Goal: Transaction & Acquisition: Purchase product/service

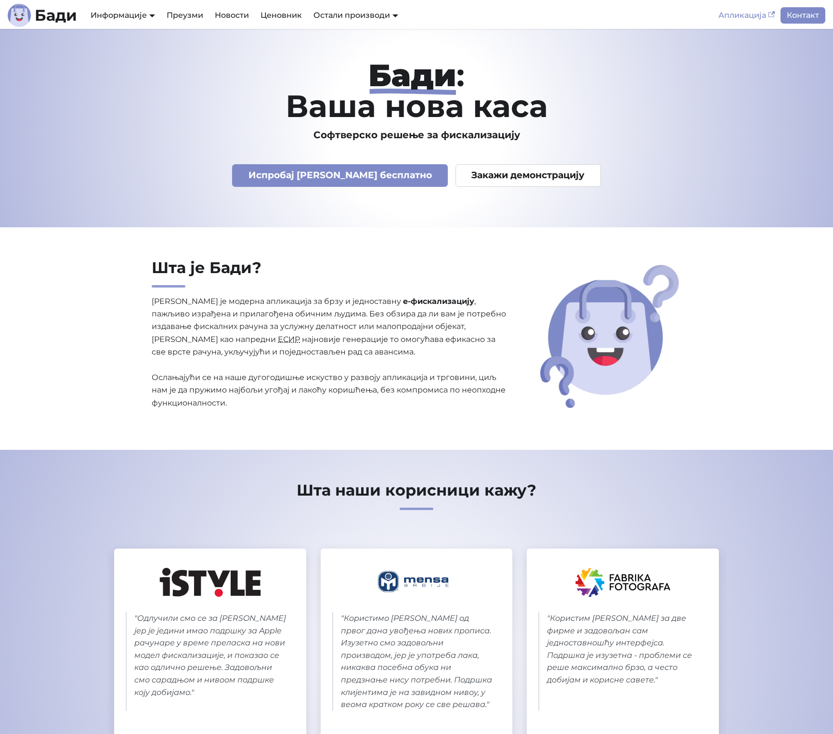
click at [749, 10] on link "Апликација" at bounding box center [747, 15] width 68 height 16
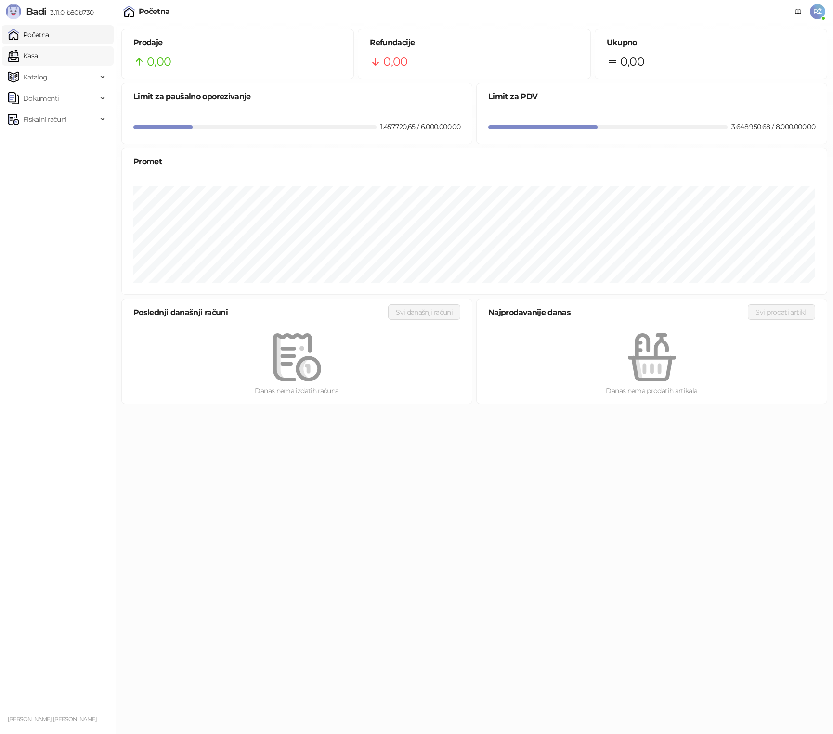
click at [29, 58] on link "Kasa" at bounding box center [23, 55] width 30 height 19
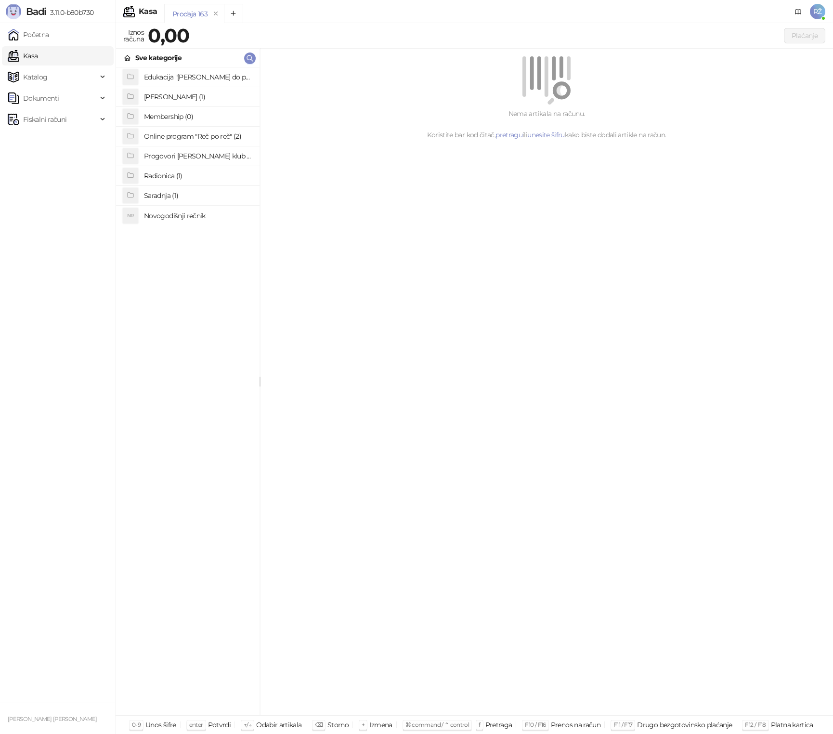
click at [175, 177] on h4 "Radionica (1)" at bounding box center [198, 175] width 108 height 15
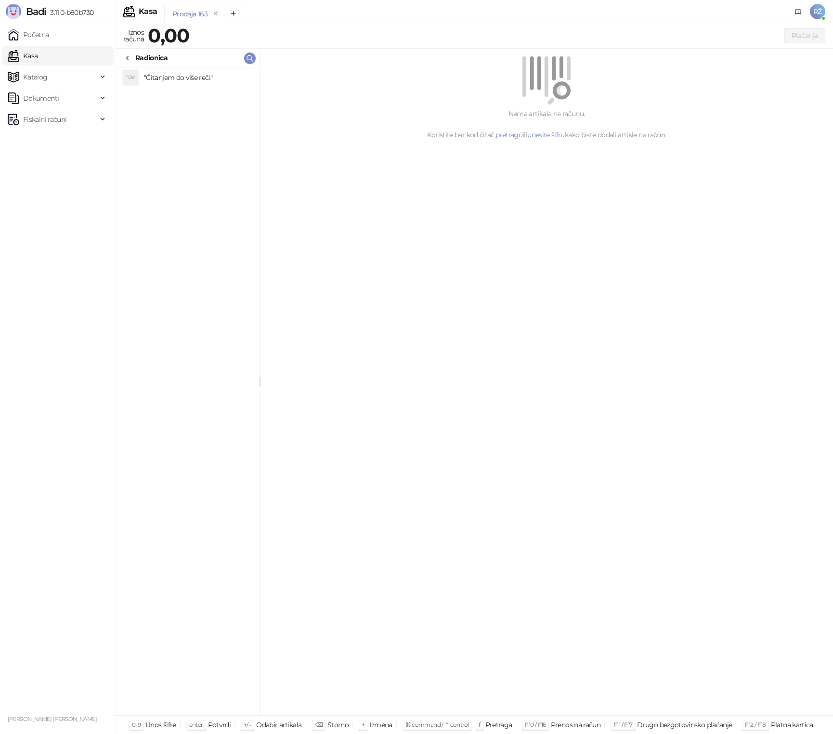
click at [182, 79] on h4 ""Čitanjem do više reči"" at bounding box center [198, 77] width 108 height 15
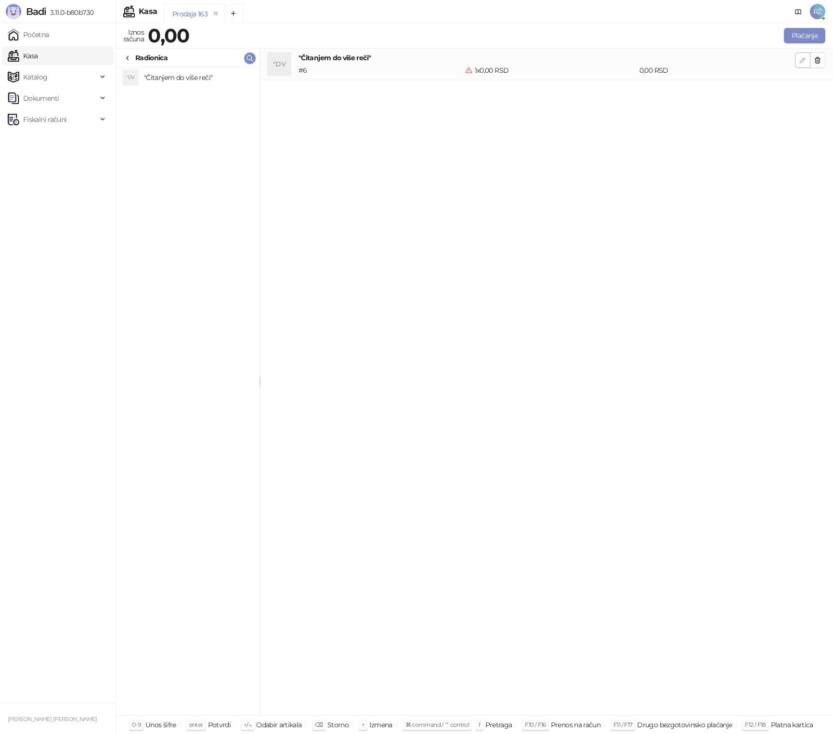
click at [799, 60] on icon "button" at bounding box center [803, 60] width 8 height 8
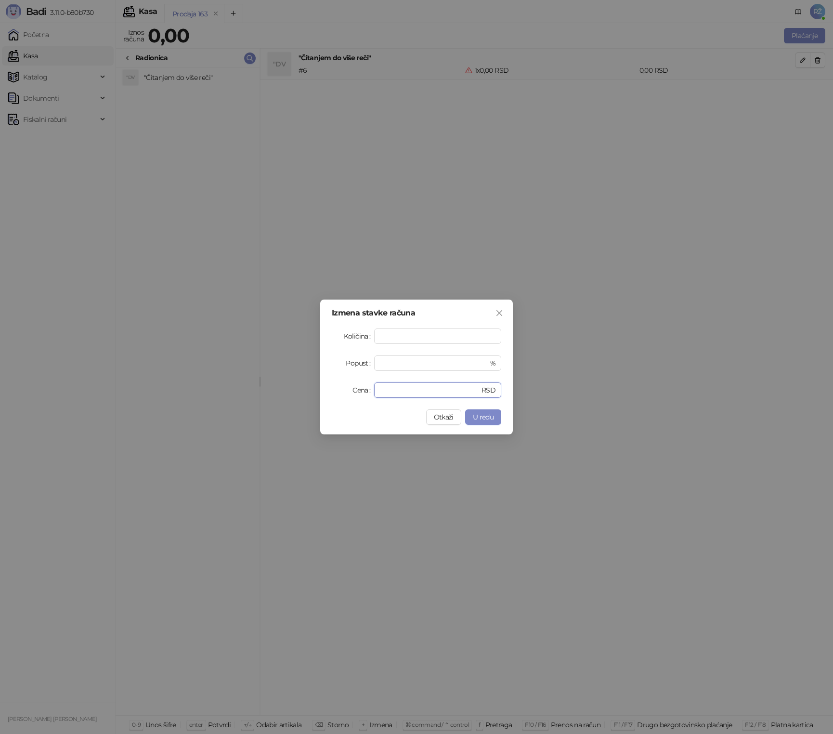
drag, startPoint x: 397, startPoint y: 389, endPoint x: 362, endPoint y: 389, distance: 35.1
click at [362, 389] on div "Cena * RSD" at bounding box center [416, 389] width 169 height 15
type input "****"
drag, startPoint x: 480, startPoint y: 420, endPoint x: 460, endPoint y: 424, distance: 20.5
click at [480, 420] on span "U redu" at bounding box center [483, 417] width 21 height 9
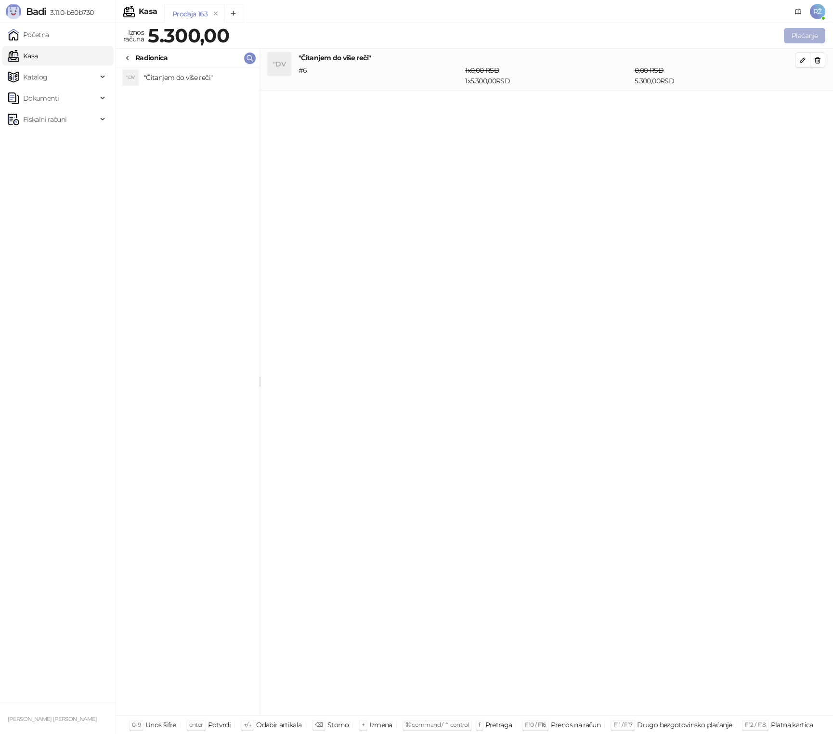
click at [811, 35] on button "Plaćanje" at bounding box center [804, 35] width 41 height 15
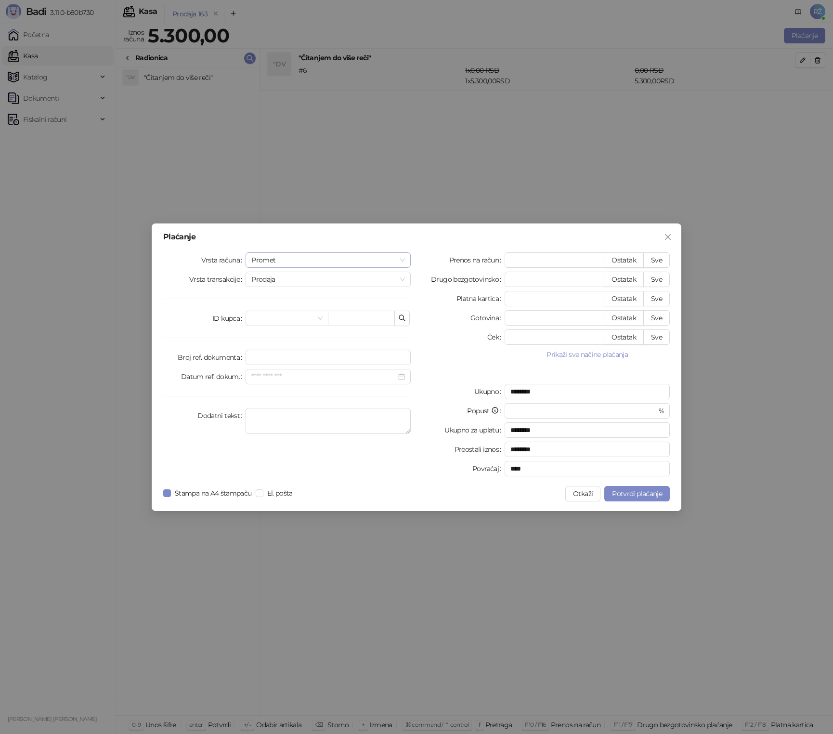
drag, startPoint x: 660, startPoint y: 260, endPoint x: 332, endPoint y: 257, distance: 327.9
click at [660, 260] on button "Sve" at bounding box center [656, 259] width 26 height 15
type input "****"
click at [331, 260] on span "Promet" at bounding box center [328, 260] width 154 height 14
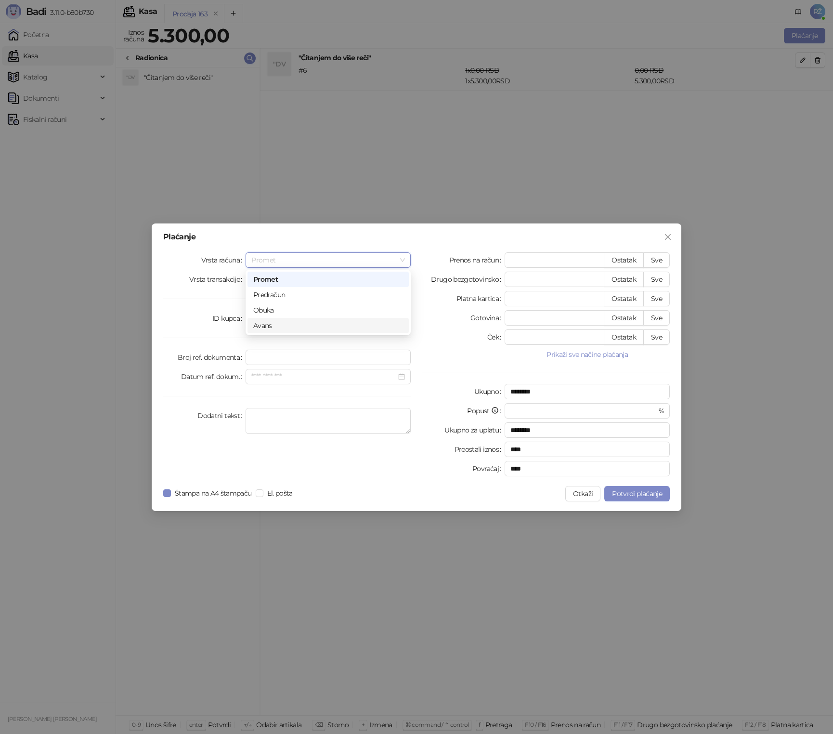
click at [274, 326] on div "Avans" at bounding box center [328, 325] width 150 height 11
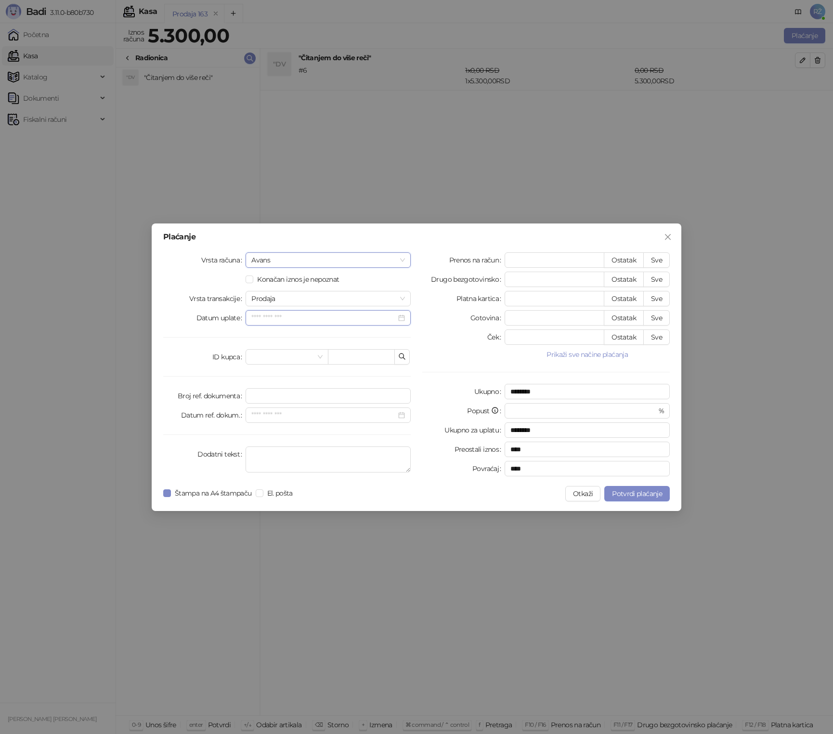
click at [272, 317] on input "Datum uplate" at bounding box center [323, 317] width 145 height 11
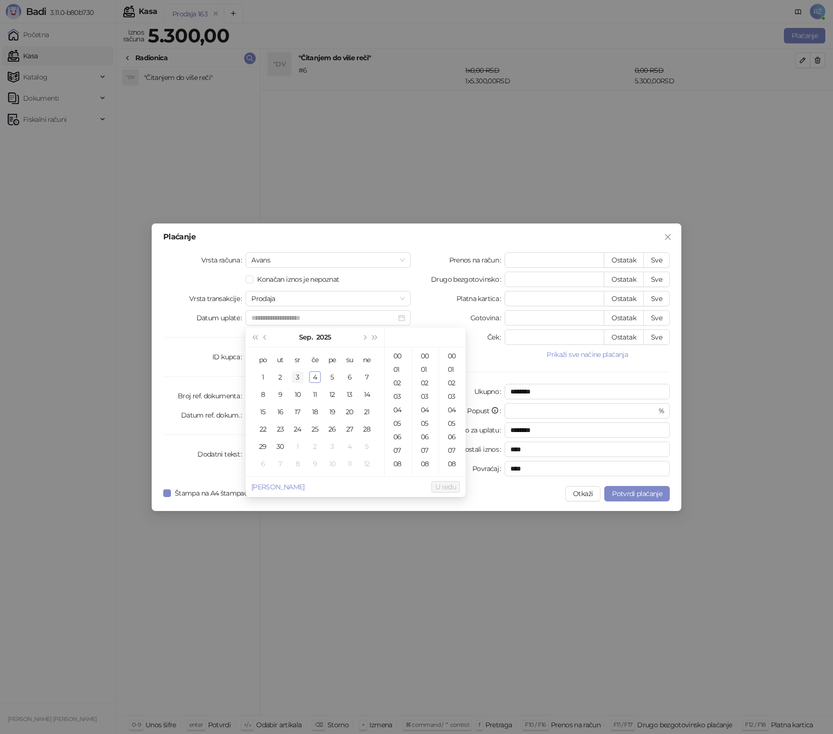
click at [301, 374] on div "3" at bounding box center [298, 377] width 12 height 12
type input "**********"
drag, startPoint x: 449, startPoint y: 492, endPoint x: 337, endPoint y: 486, distance: 111.8
click at [448, 492] on button "U redu" at bounding box center [445, 487] width 28 height 12
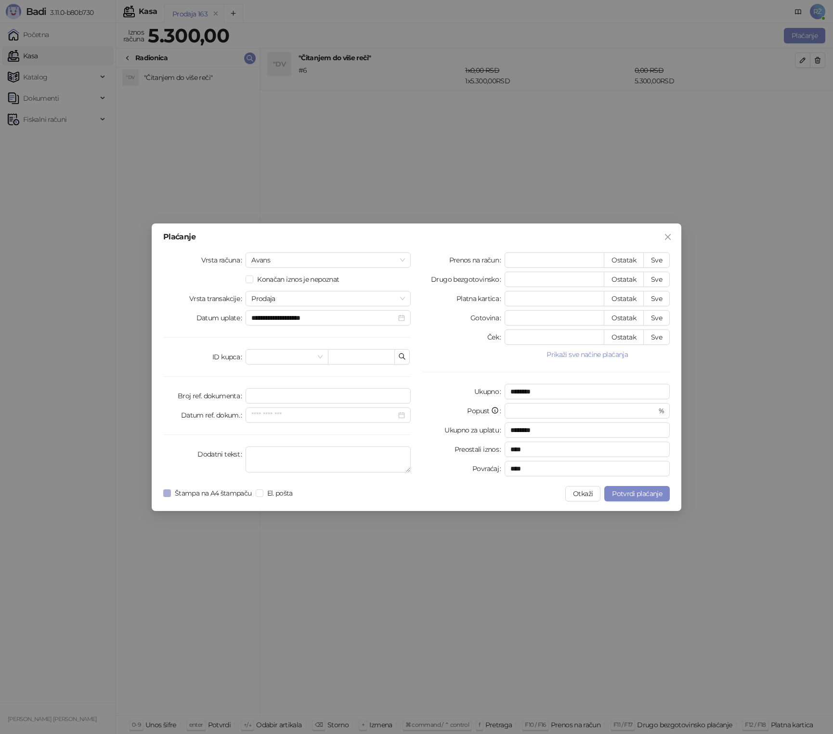
click at [216, 488] on span "Štampa na A4 štampaču" at bounding box center [213, 493] width 85 height 11
click at [638, 493] on span "Potvrdi plaćanje" at bounding box center [637, 493] width 50 height 9
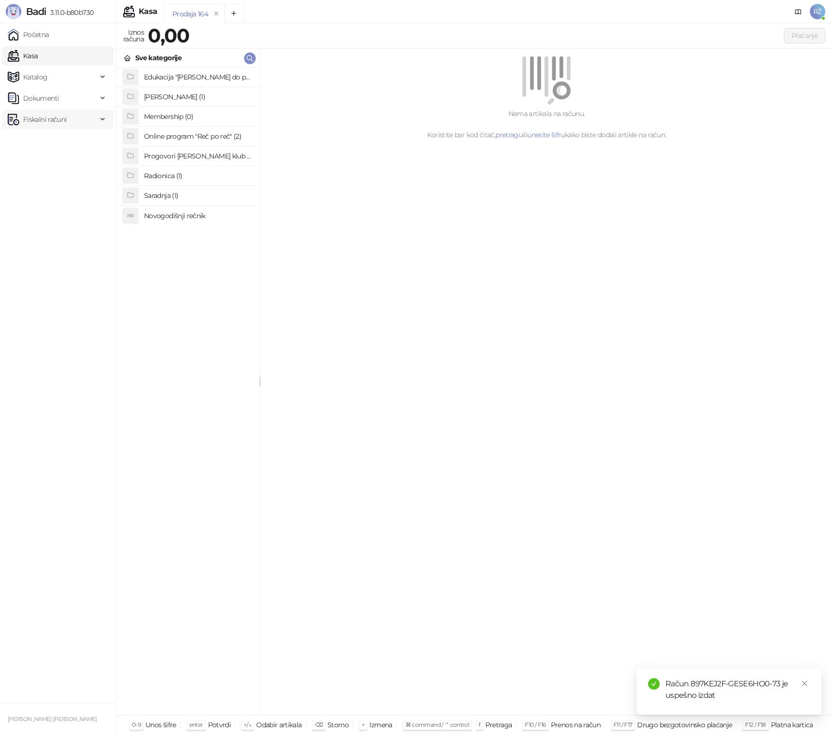
click at [59, 120] on span "Fiskalni računi" at bounding box center [44, 119] width 43 height 19
click at [51, 141] on link "Izdati računi" at bounding box center [38, 140] width 52 height 19
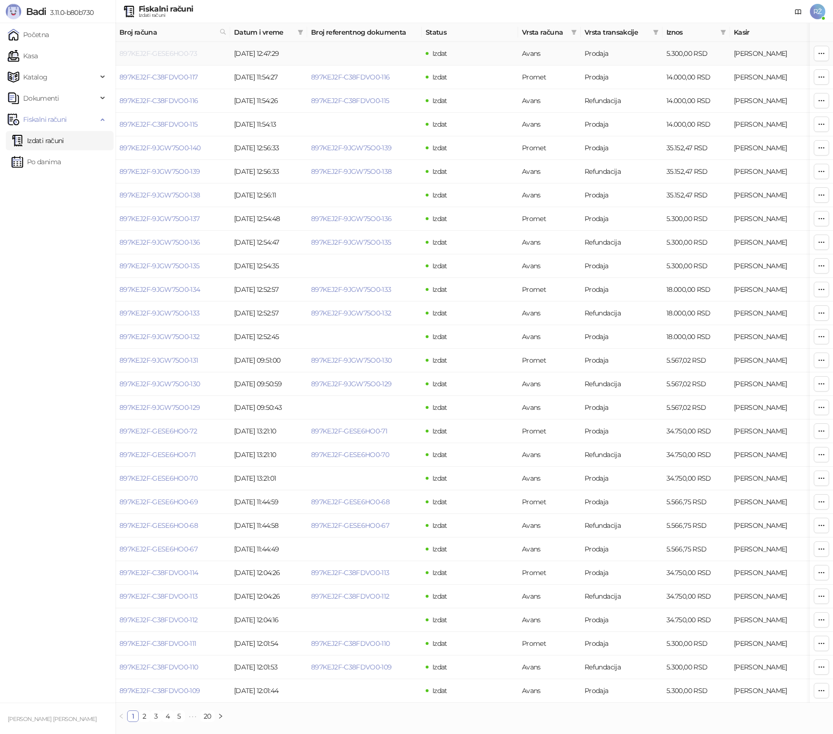
click at [176, 52] on link "897KEJ2F-GESE6HO0-73" at bounding box center [158, 53] width 78 height 9
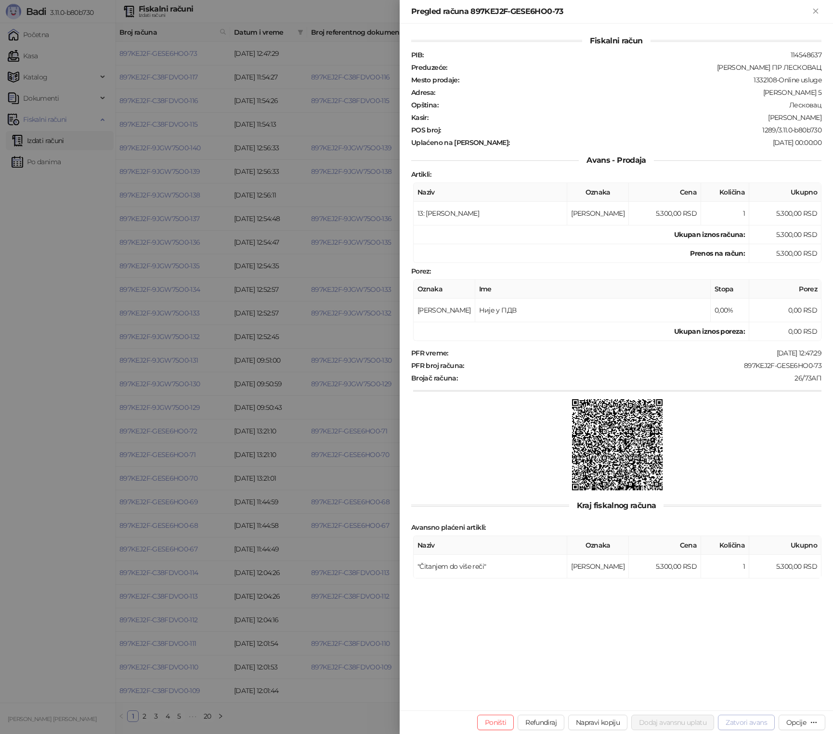
click at [757, 719] on button "Zatvori avans" at bounding box center [746, 721] width 57 height 15
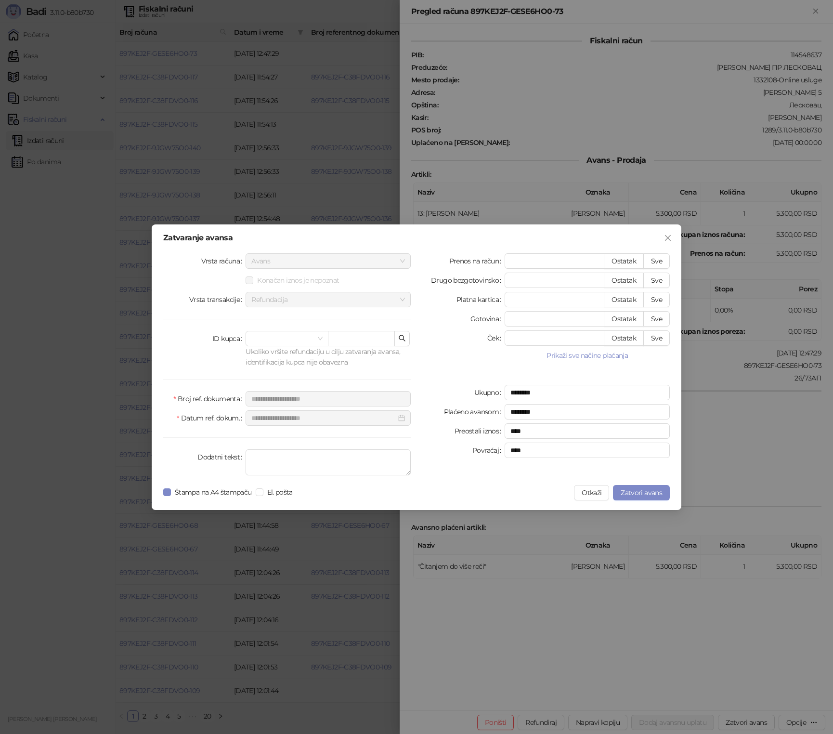
click at [206, 485] on div "Štampa na A4 štampaču El. [GEOGRAPHIC_DATA]" at bounding box center [229, 492] width 133 height 15
drag, startPoint x: 182, startPoint y: 489, endPoint x: 363, endPoint y: 490, distance: 180.1
click at [182, 489] on span "Štampa na A4 štampaču" at bounding box center [213, 492] width 85 height 11
click at [643, 494] on span "Zatvori avans" at bounding box center [641, 492] width 41 height 9
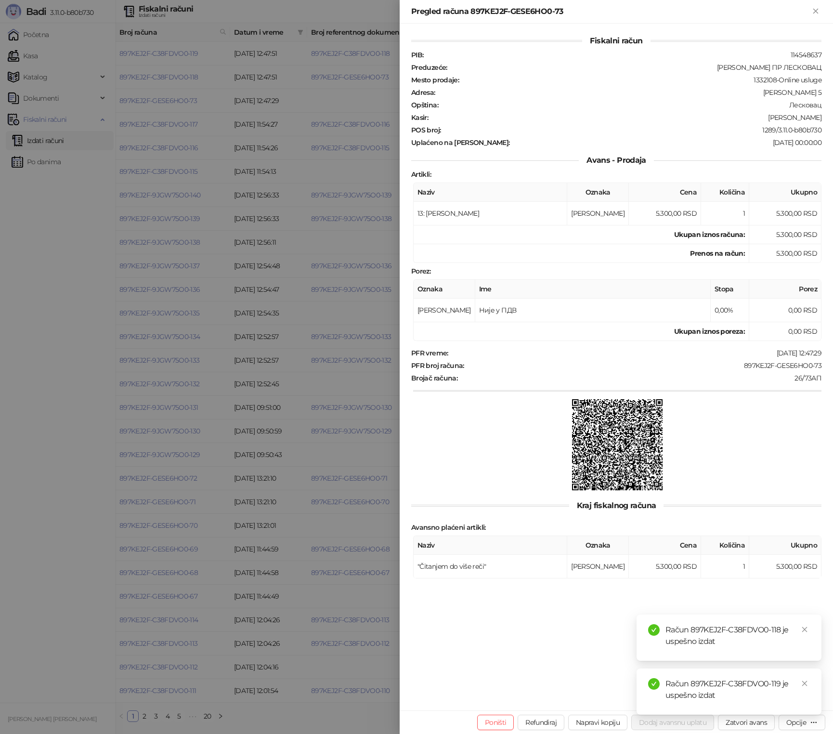
drag, startPoint x: 32, startPoint y: 313, endPoint x: 98, endPoint y: 236, distance: 101.7
click at [32, 313] on div at bounding box center [416, 367] width 833 height 734
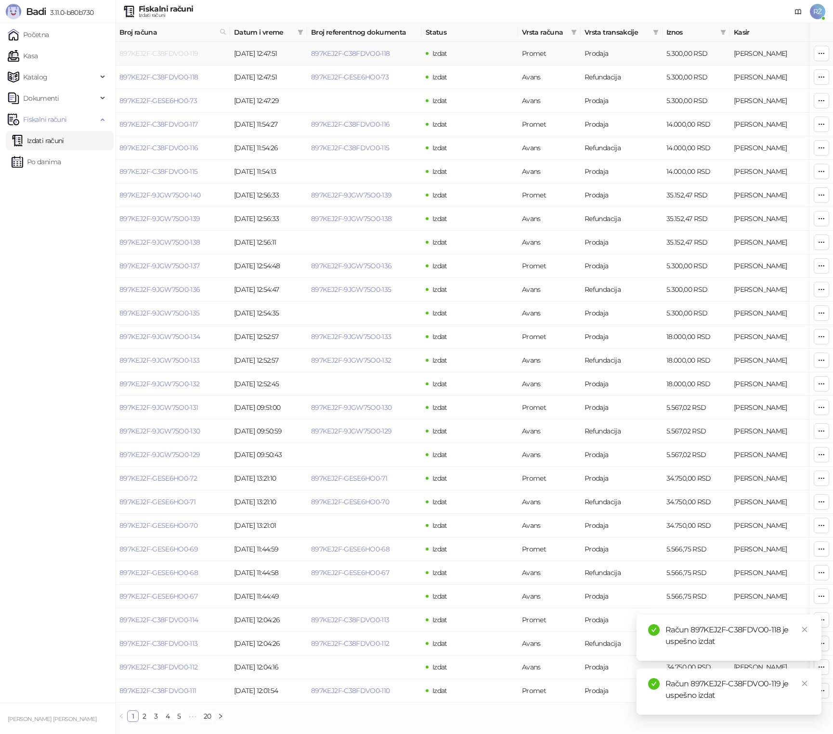
click at [172, 52] on link "897KEJ2F-C38FDVO0-119" at bounding box center [158, 53] width 79 height 9
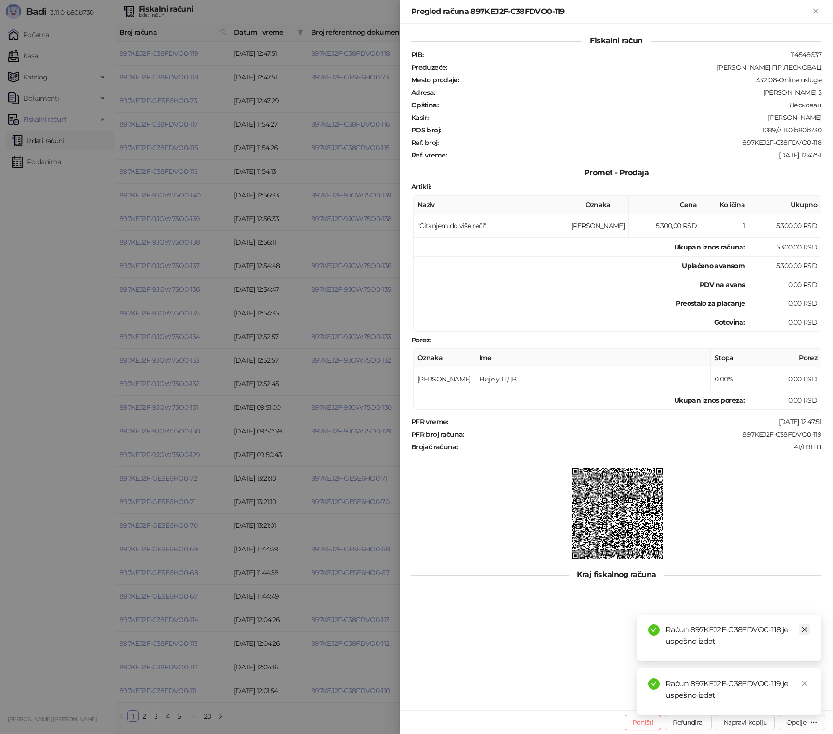
click at [804, 630] on icon "close" at bounding box center [804, 629] width 5 height 5
drag, startPoint x: 804, startPoint y: 679, endPoint x: 805, endPoint y: 688, distance: 8.2
click at [804, 679] on link "Close" at bounding box center [804, 683] width 11 height 11
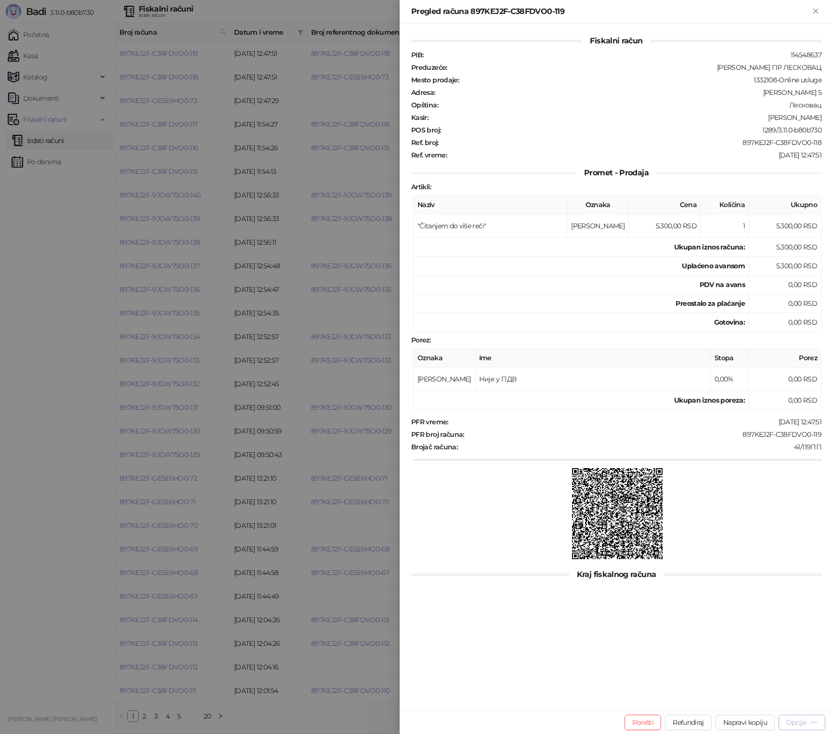
click at [802, 720] on div "Opcije" at bounding box center [796, 722] width 20 height 9
click at [782, 701] on span "Preuzmi u PDF formatu" at bounding box center [768, 703] width 99 height 11
drag, startPoint x: 78, startPoint y: 250, endPoint x: 67, endPoint y: 151, distance: 99.8
click at [78, 248] on div at bounding box center [416, 367] width 833 height 734
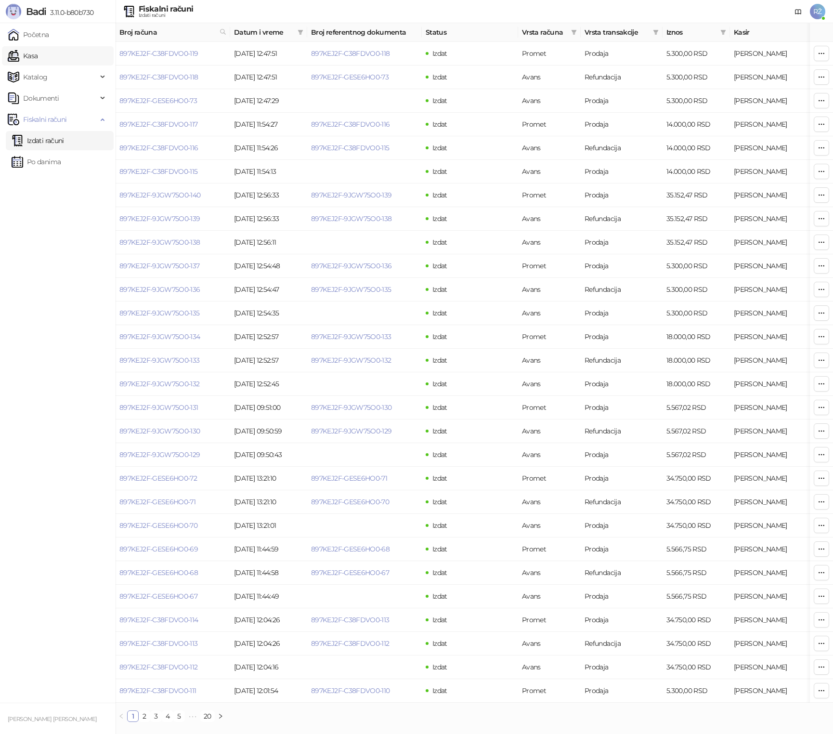
click at [38, 64] on link "Kasa" at bounding box center [23, 55] width 30 height 19
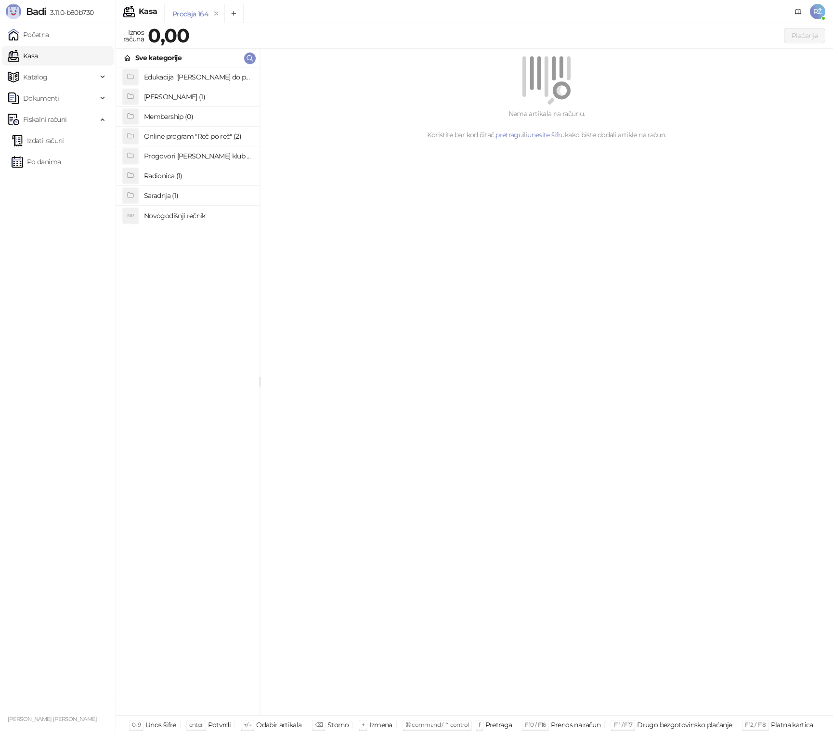
click at [156, 91] on h4 "[PERSON_NAME] (1)" at bounding box center [198, 96] width 108 height 15
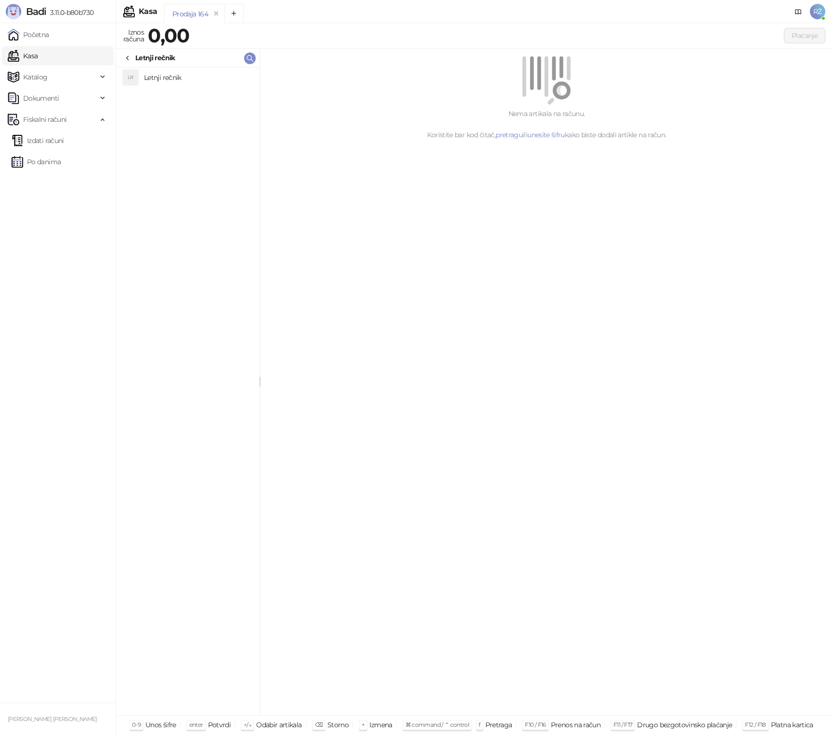
click at [168, 76] on h4 "Letnji rečnik" at bounding box center [198, 77] width 108 height 15
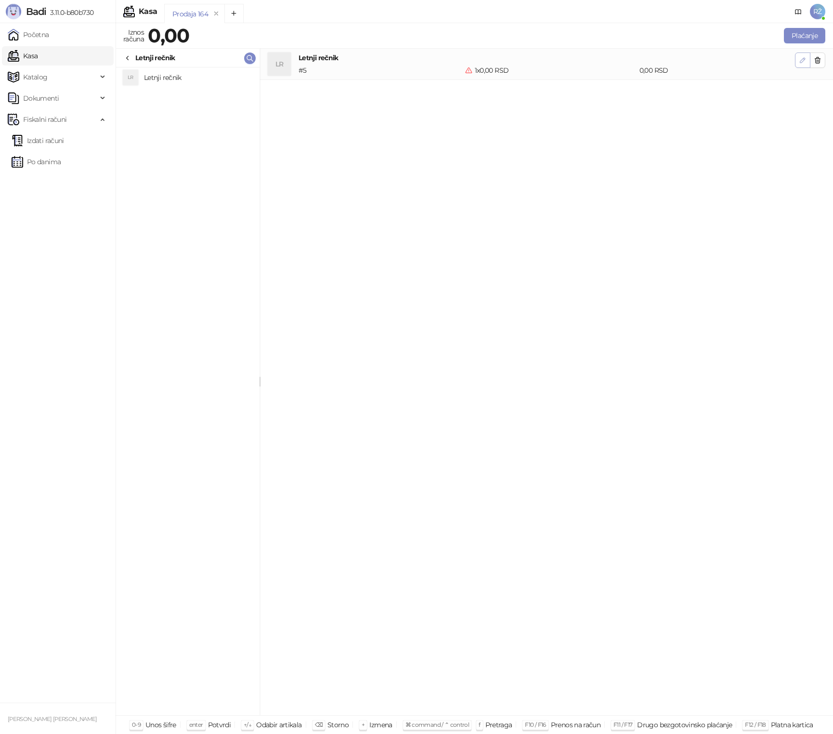
click at [802, 60] on icon "button" at bounding box center [803, 60] width 8 height 8
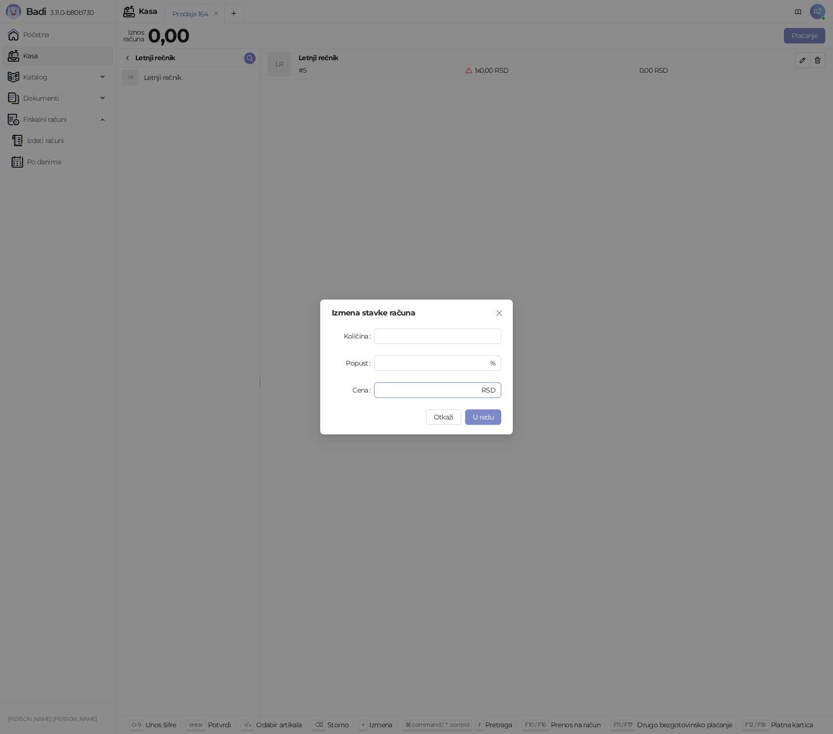
drag, startPoint x: 408, startPoint y: 385, endPoint x: 363, endPoint y: 386, distance: 45.3
click at [363, 386] on div "Cena * RSD" at bounding box center [416, 389] width 169 height 15
type input "****"
click at [489, 418] on span "U redu" at bounding box center [483, 417] width 21 height 9
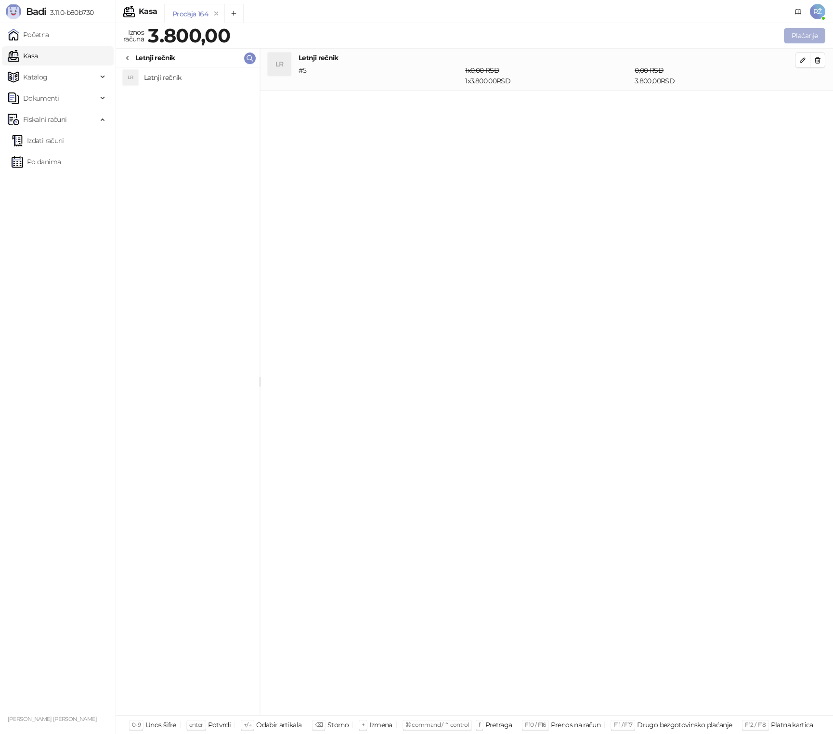
click at [799, 41] on button "Plaćanje" at bounding box center [804, 35] width 41 height 15
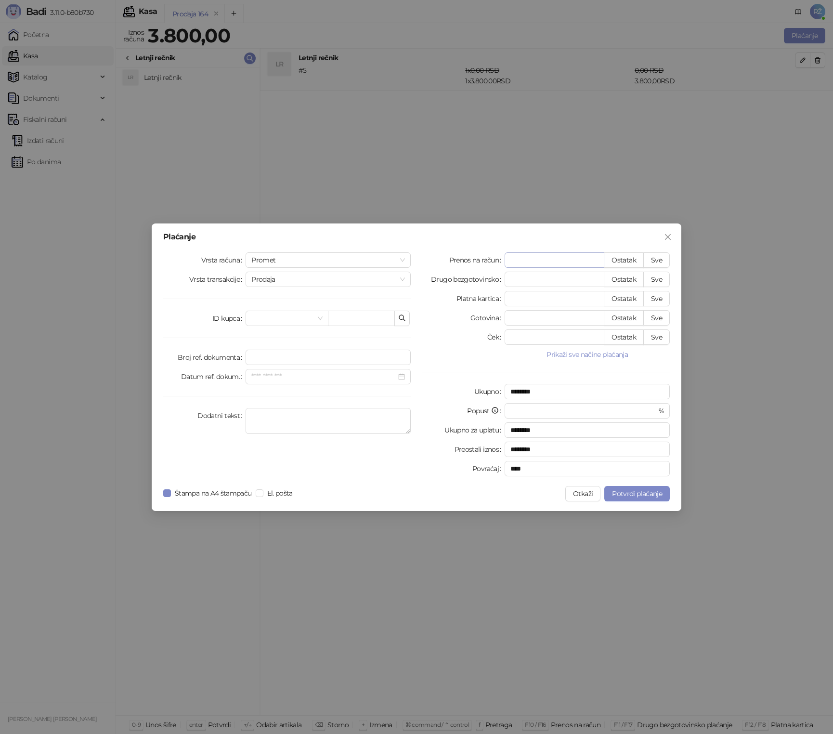
drag, startPoint x: 655, startPoint y: 263, endPoint x: 586, endPoint y: 264, distance: 68.8
click at [655, 263] on button "Sve" at bounding box center [656, 259] width 26 height 15
type input "****"
click at [318, 259] on span "Promet" at bounding box center [328, 260] width 154 height 14
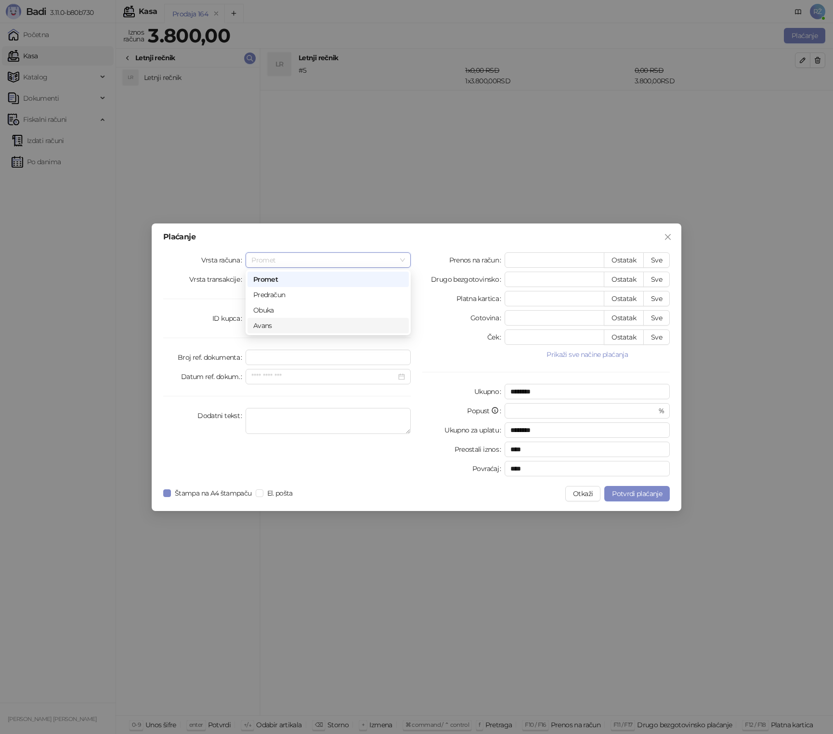
click at [282, 325] on div "Avans" at bounding box center [328, 325] width 150 height 11
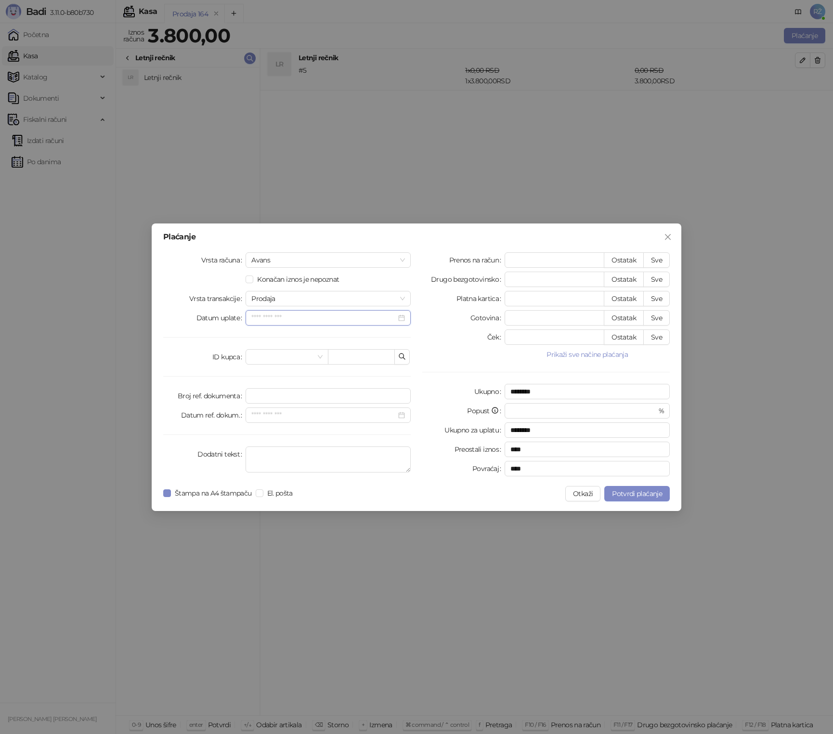
click at [274, 318] on input "Datum uplate" at bounding box center [323, 317] width 145 height 11
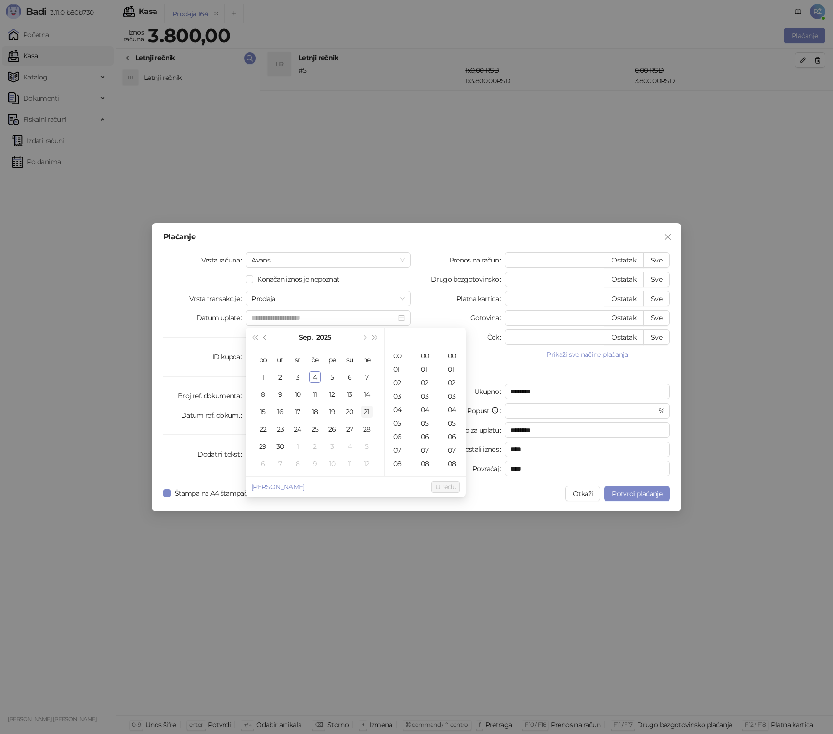
drag, startPoint x: 298, startPoint y: 377, endPoint x: 365, endPoint y: 415, distance: 76.3
click at [298, 377] on div "3" at bounding box center [298, 377] width 12 height 12
type input "**********"
click at [440, 486] on span "U redu" at bounding box center [445, 486] width 21 height 9
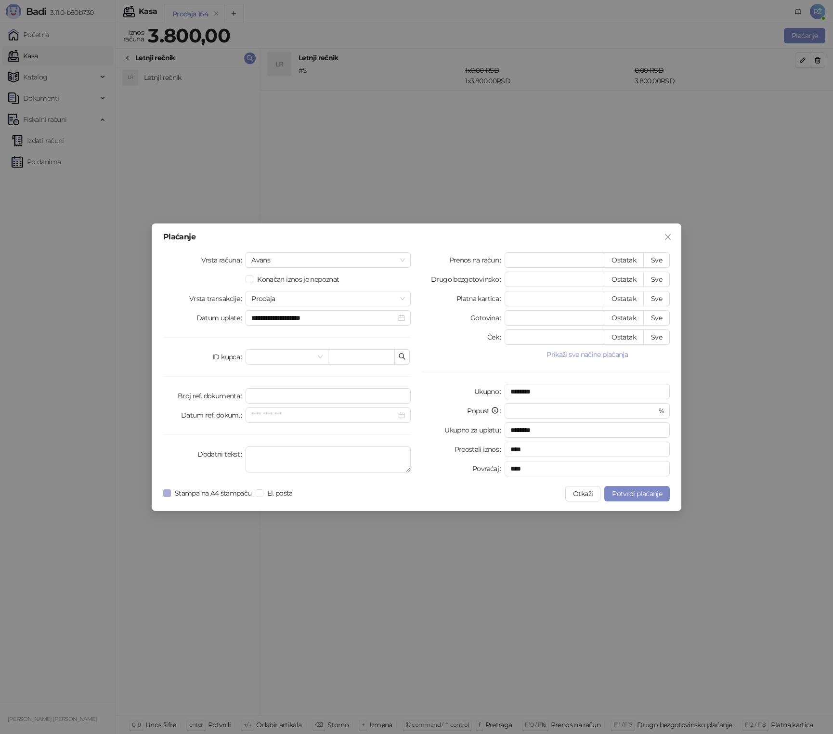
click at [220, 494] on span "Štampa na A4 štampaču" at bounding box center [213, 493] width 85 height 11
click at [621, 496] on span "Potvrdi plaćanje" at bounding box center [637, 493] width 50 height 9
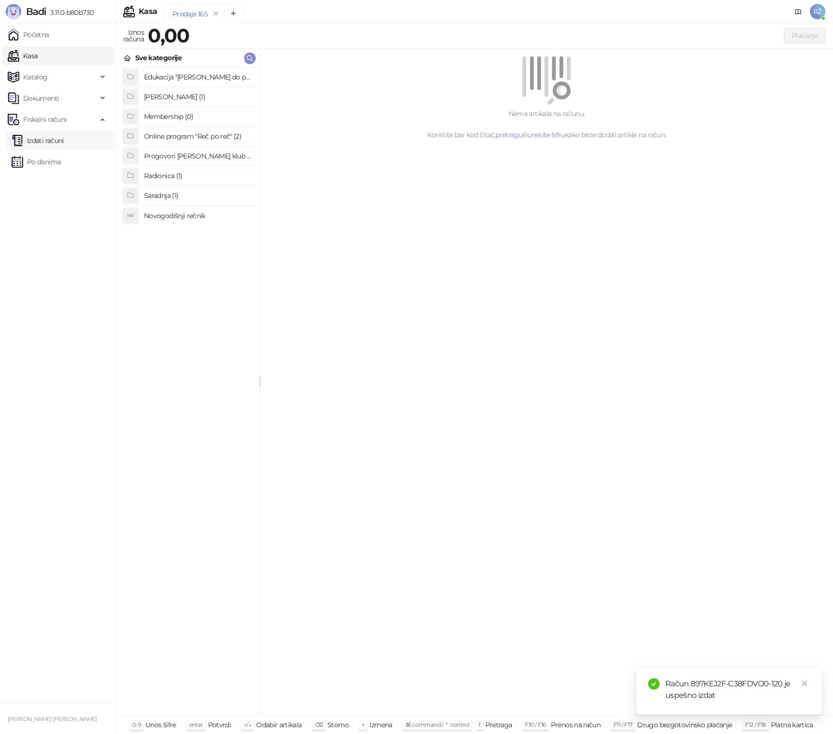
click at [48, 141] on link "Izdati računi" at bounding box center [38, 140] width 52 height 19
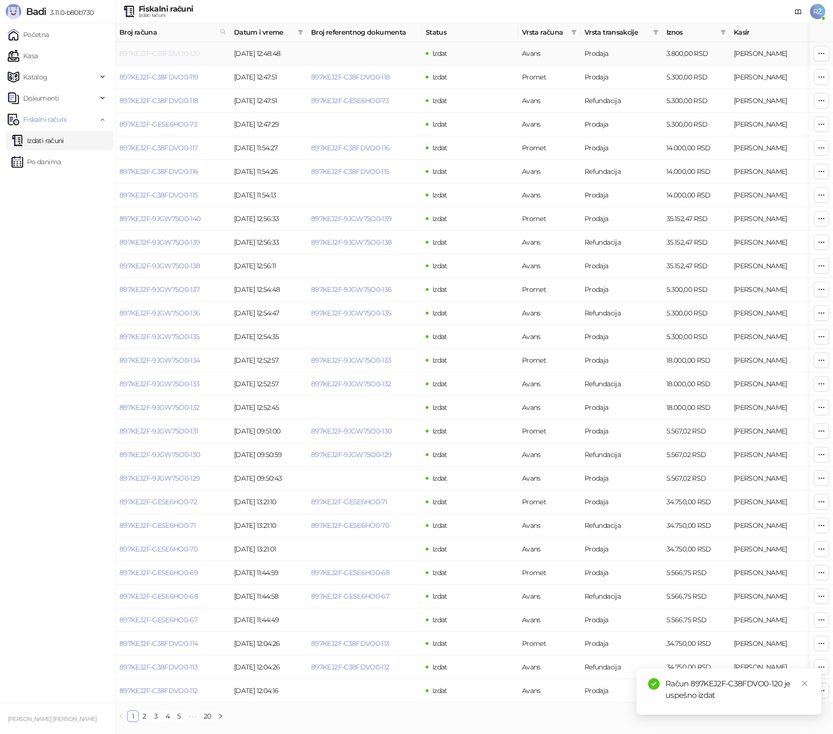
click at [150, 54] on link "897KEJ2F-C38FDVO0-120" at bounding box center [159, 53] width 80 height 9
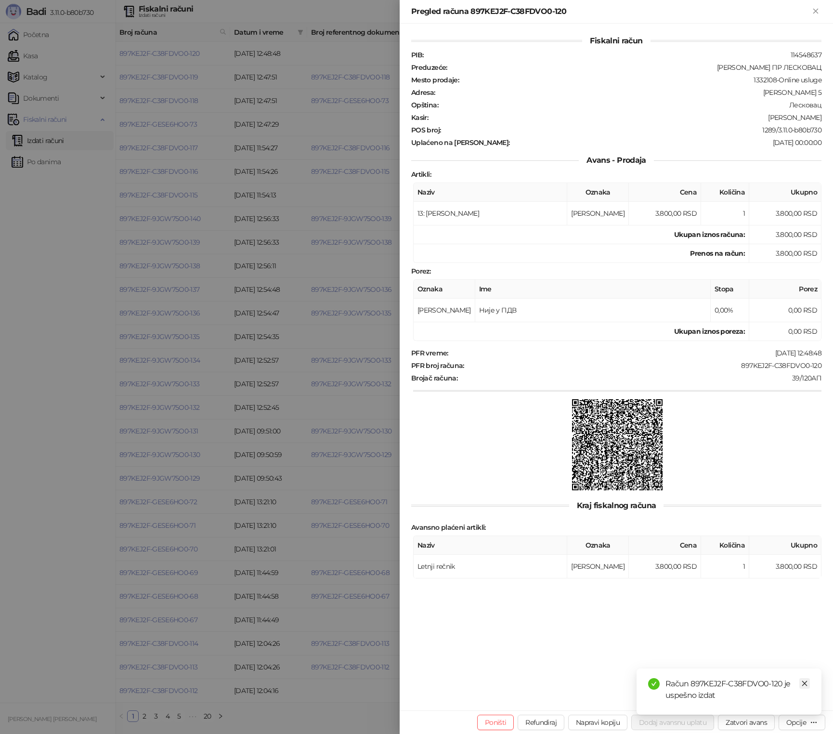
click at [806, 685] on icon "close" at bounding box center [804, 683] width 5 height 5
click at [760, 722] on button "Zatvori avans" at bounding box center [746, 721] width 57 height 15
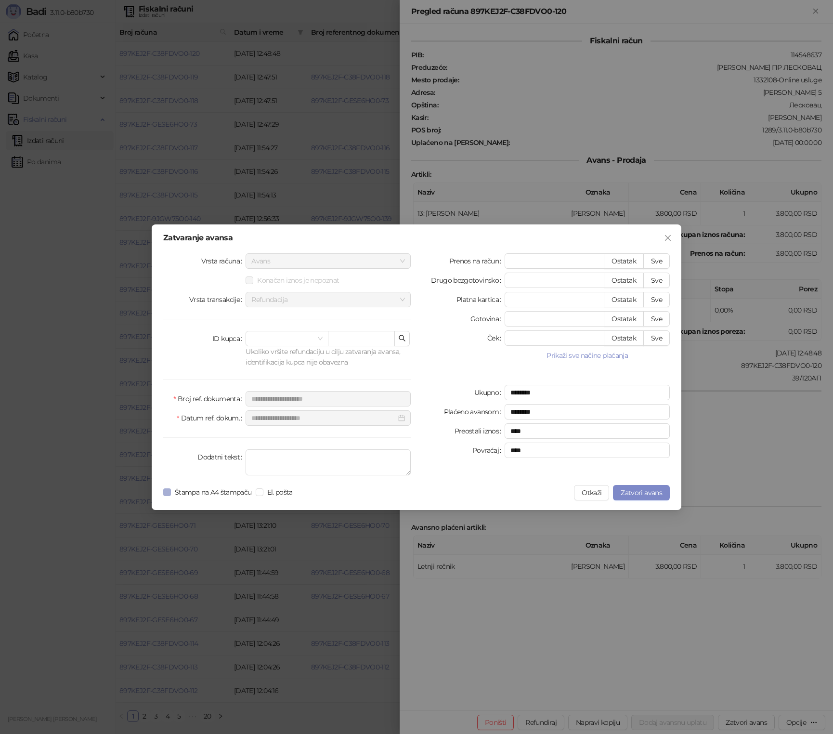
click at [213, 490] on span "Štampa na A4 štampaču" at bounding box center [213, 492] width 85 height 11
click at [649, 490] on span "Zatvori avans" at bounding box center [641, 492] width 41 height 9
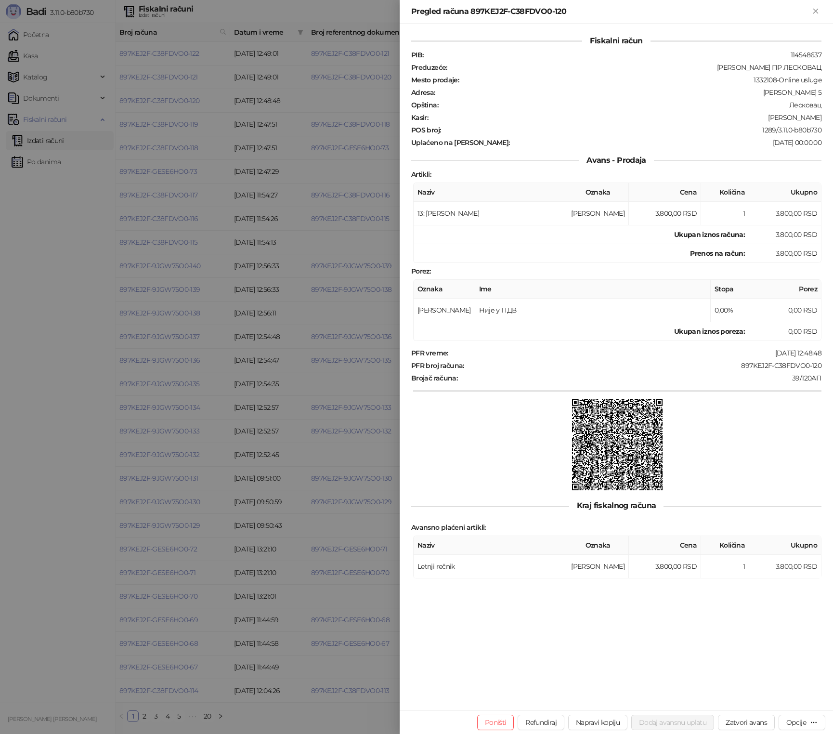
click at [53, 465] on div at bounding box center [416, 367] width 833 height 734
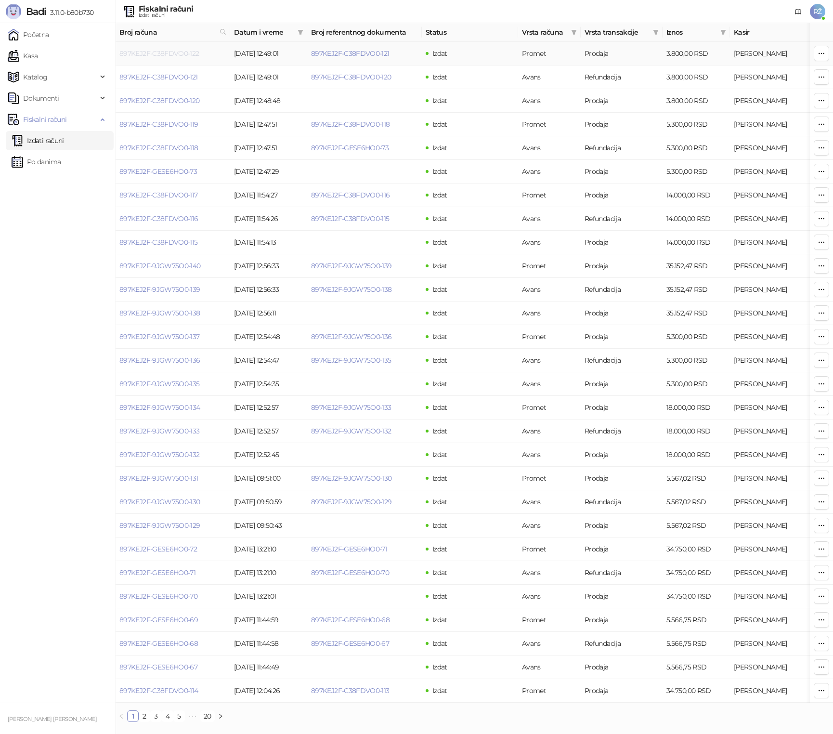
click at [182, 52] on link "897KEJ2F-C38FDVO0-122" at bounding box center [159, 53] width 80 height 9
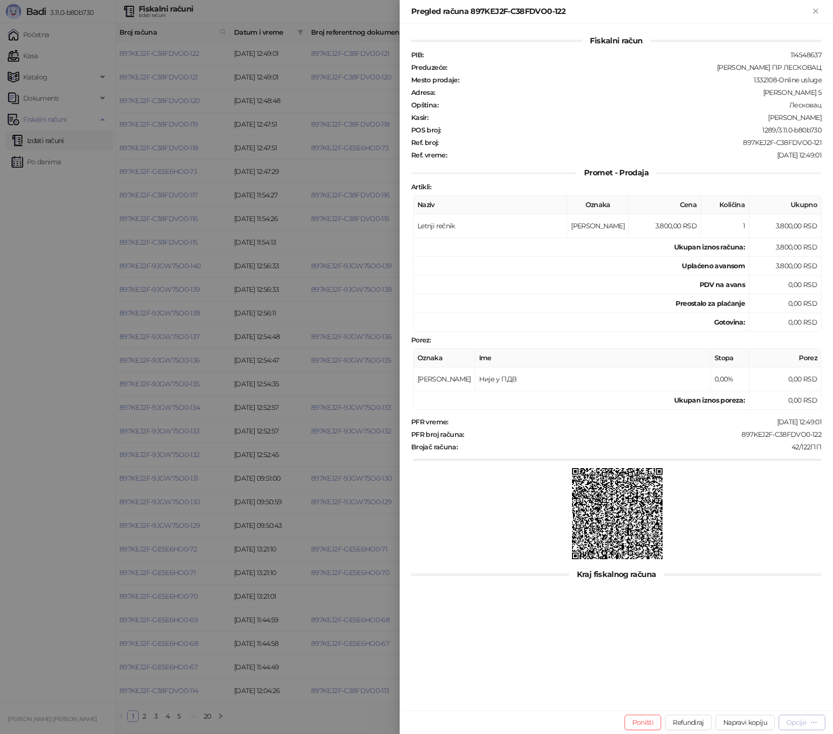
click at [787, 725] on div "Opcije" at bounding box center [796, 722] width 20 height 9
click at [757, 703] on span "Preuzmi u PDF formatu" at bounding box center [768, 703] width 99 height 11
